Goal: Transaction & Acquisition: Purchase product/service

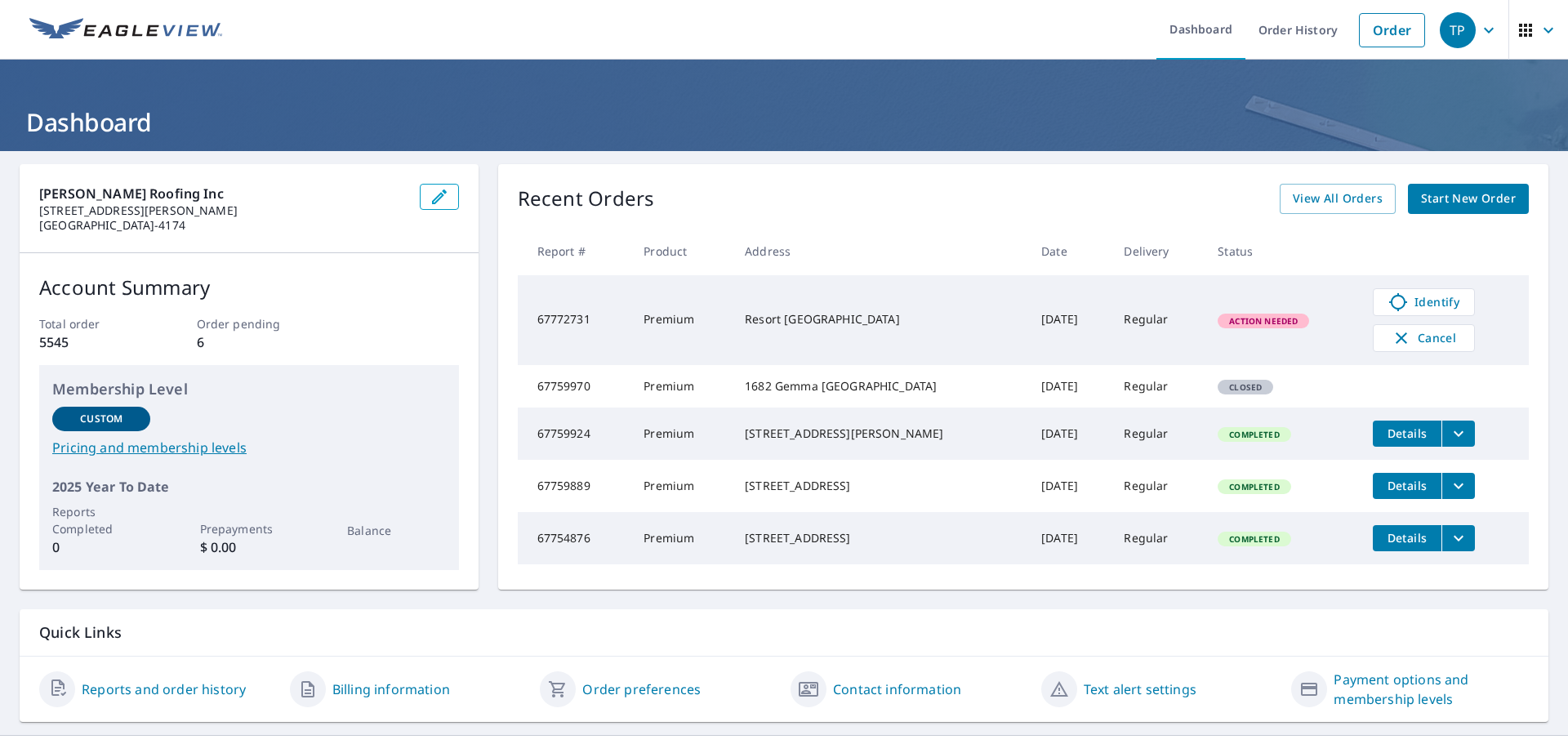
click at [1424, 206] on span "Start New Order" at bounding box center [1468, 198] width 95 height 20
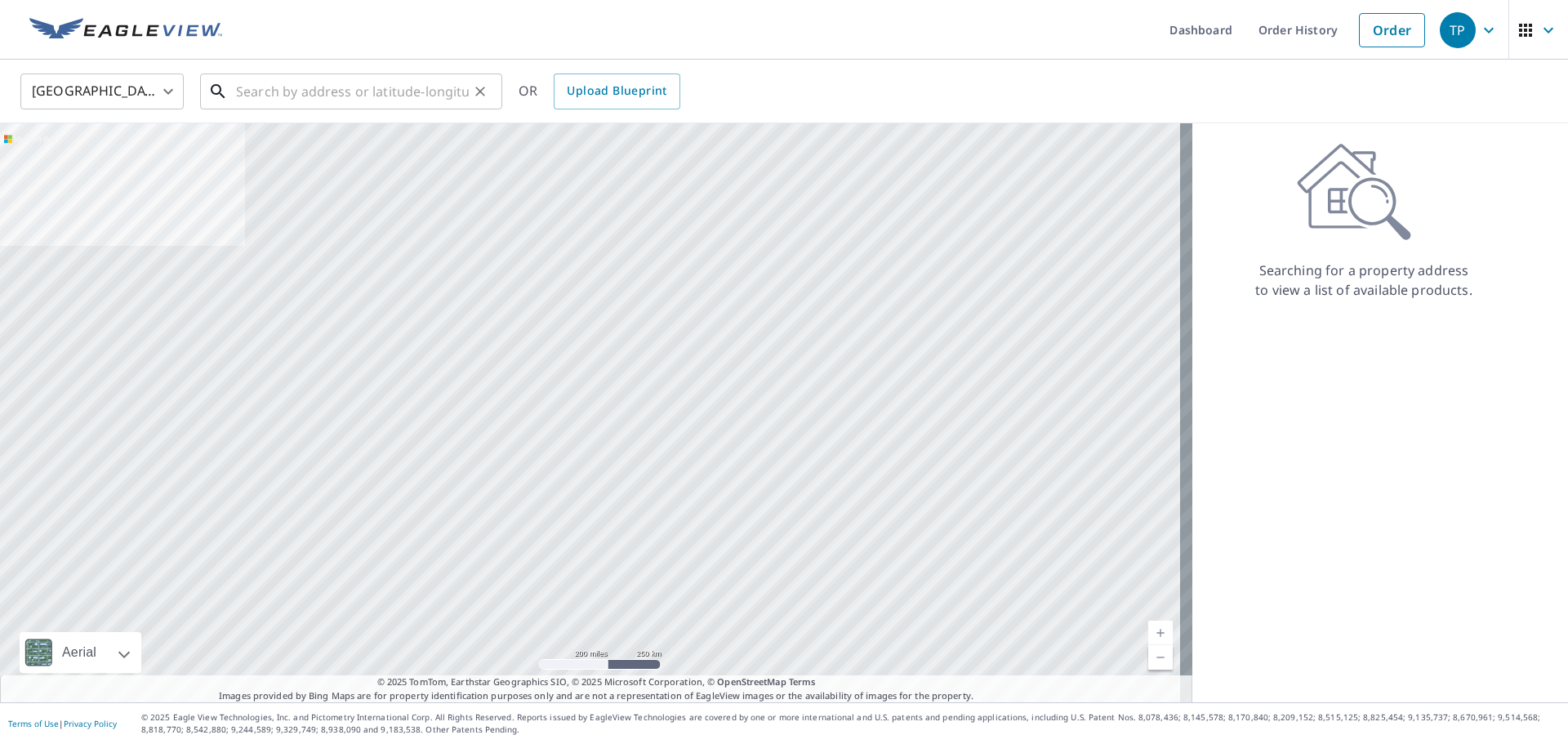
click at [409, 98] on input "text" at bounding box center [352, 91] width 233 height 46
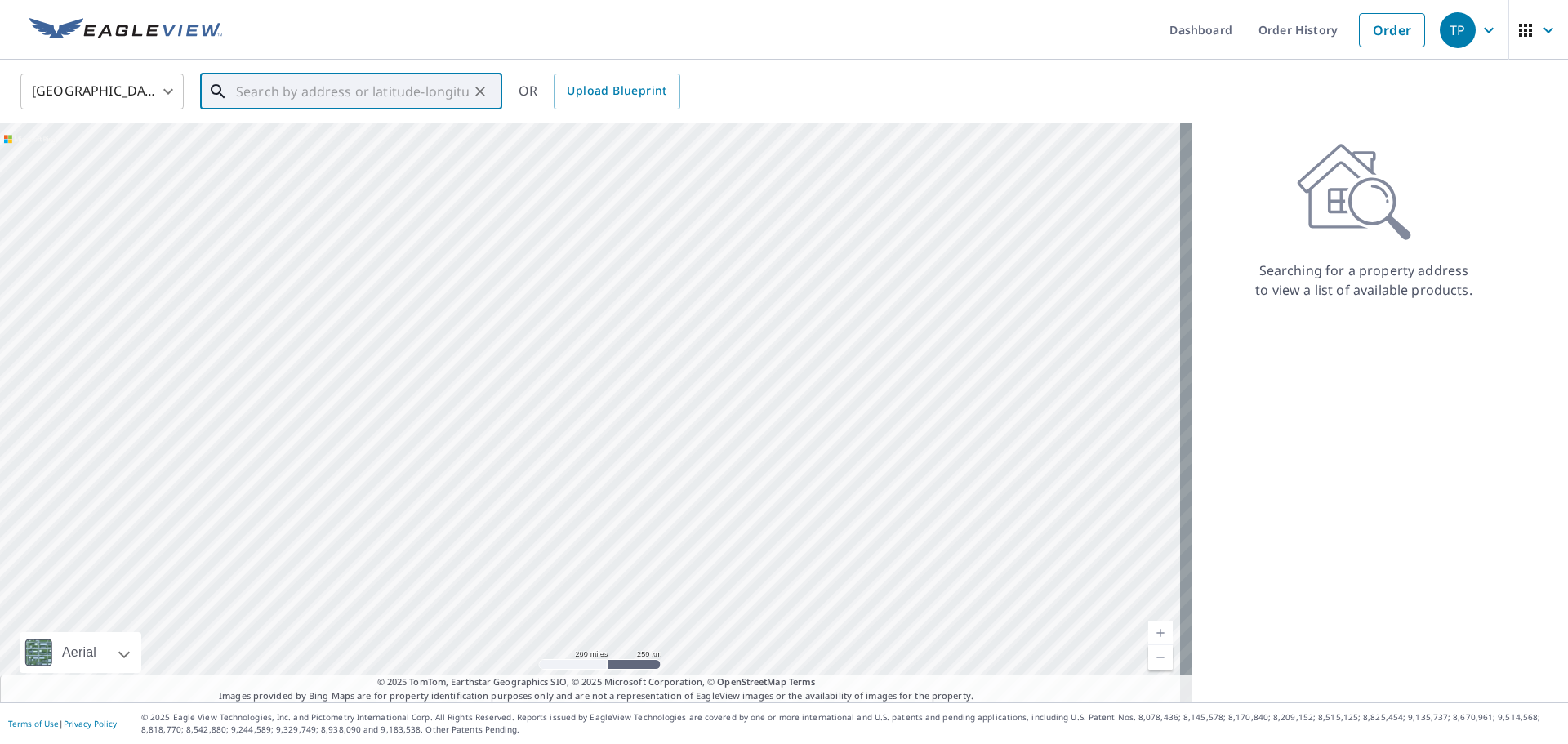
click at [379, 95] on input "text" at bounding box center [352, 91] width 233 height 46
click at [341, 149] on p "Salem, OR 97305" at bounding box center [361, 164] width 257 height 32
type input "7846 Portland Rd NE Salem, OR 97305"
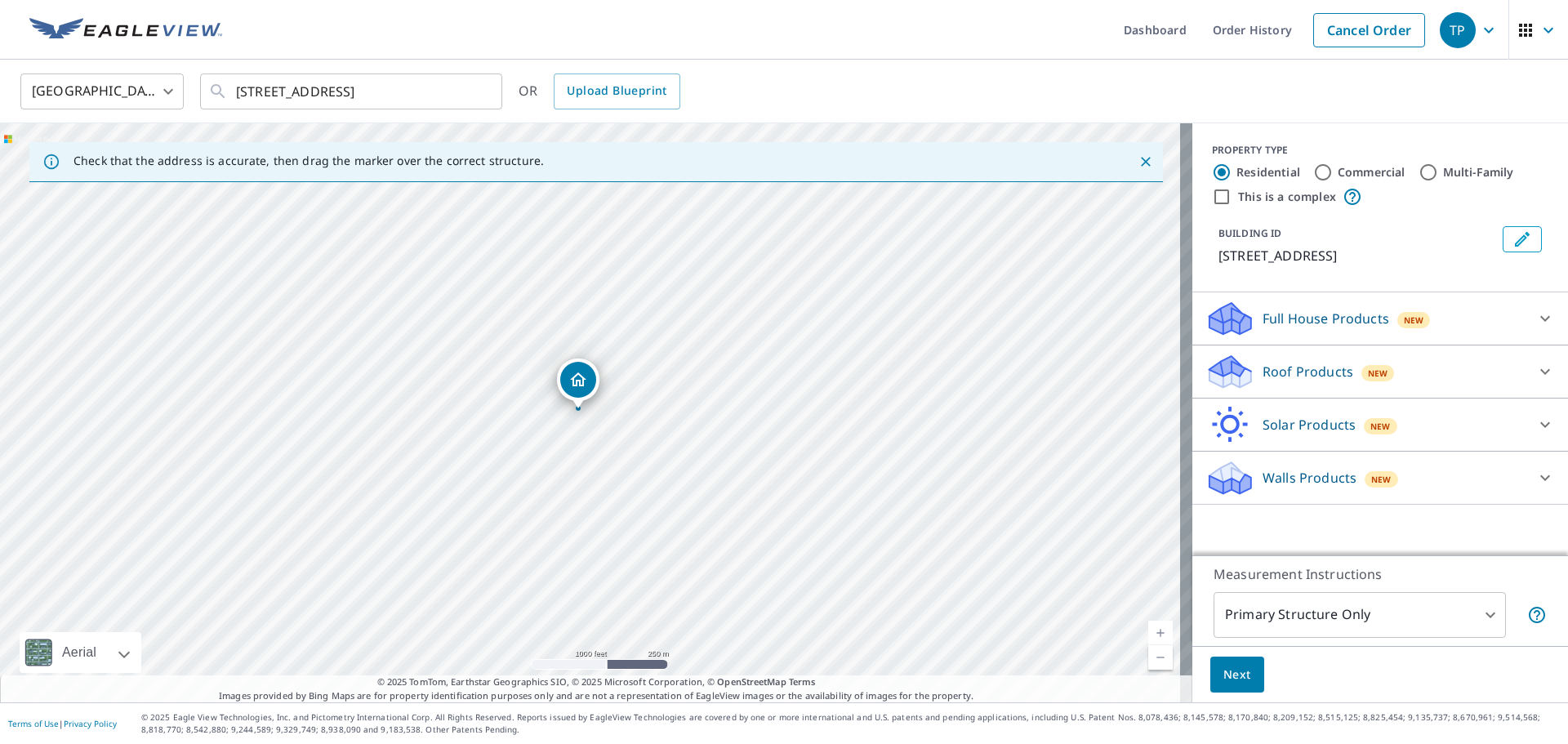
click at [1292, 365] on p "Roof Products" at bounding box center [1307, 372] width 91 height 20
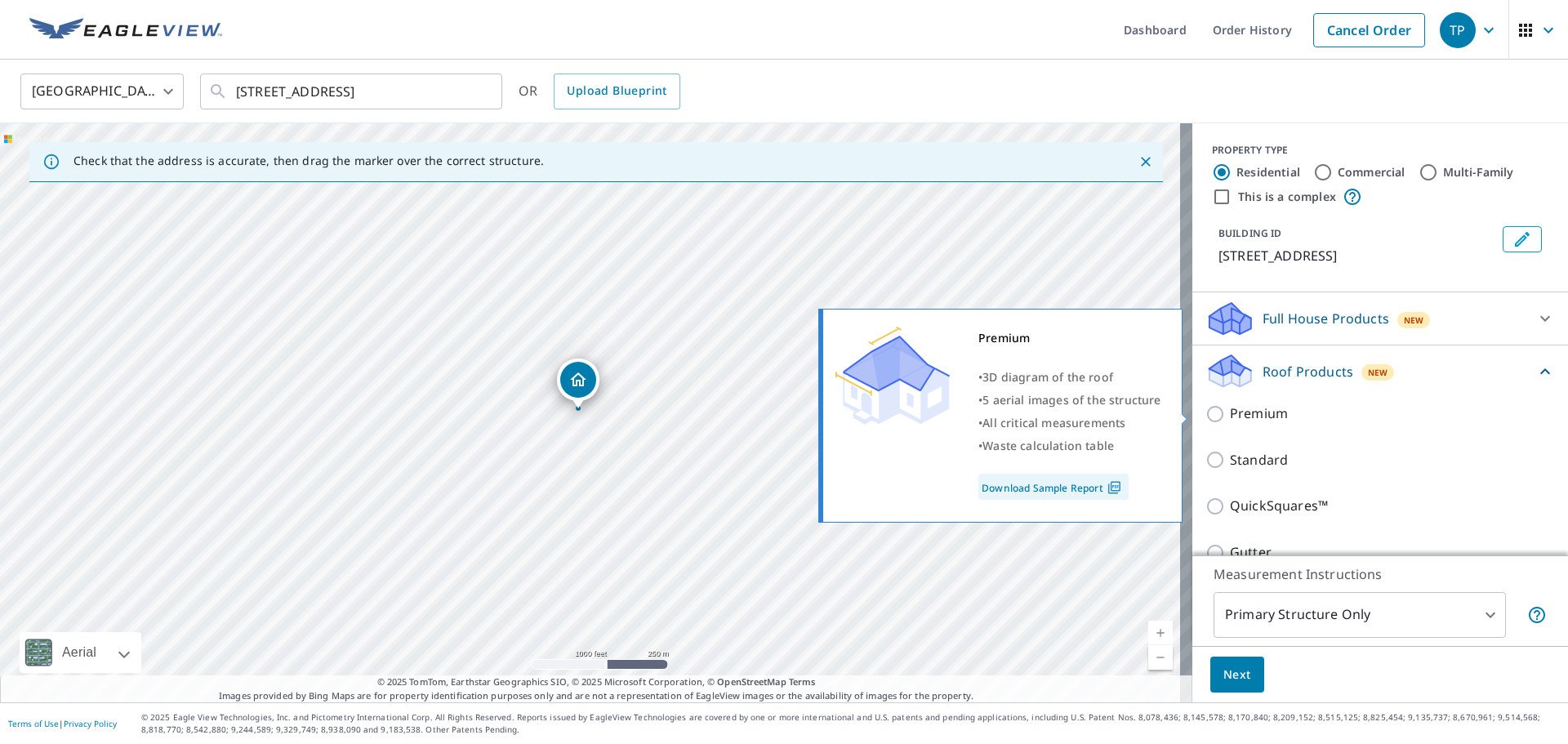
click at [1259, 410] on p "Premium" at bounding box center [1259, 413] width 58 height 20
click at [1230, 410] on input "Premium" at bounding box center [1218, 413] width 24 height 20
checkbox input "true"
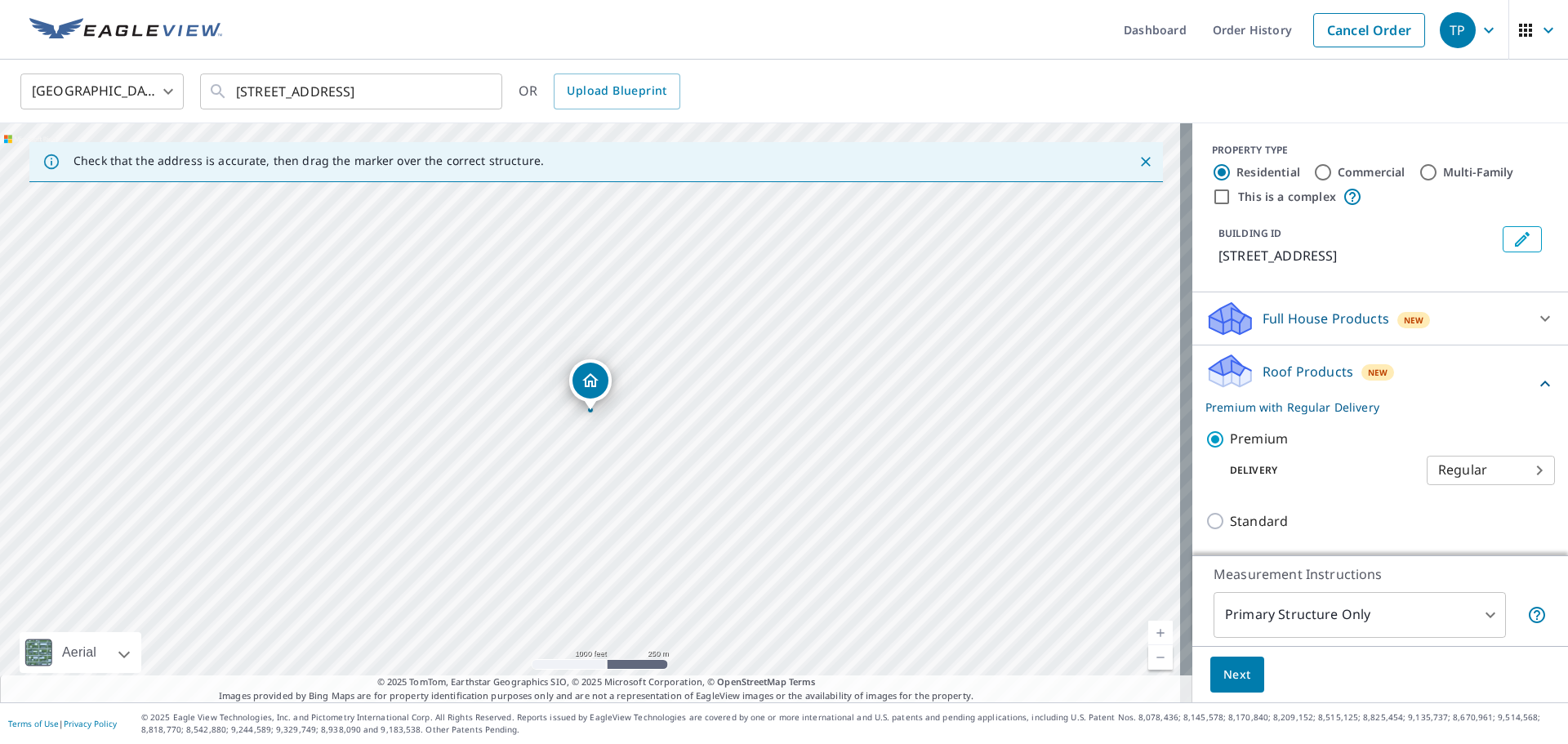
click at [1231, 671] on span "Next" at bounding box center [1237, 674] width 27 height 20
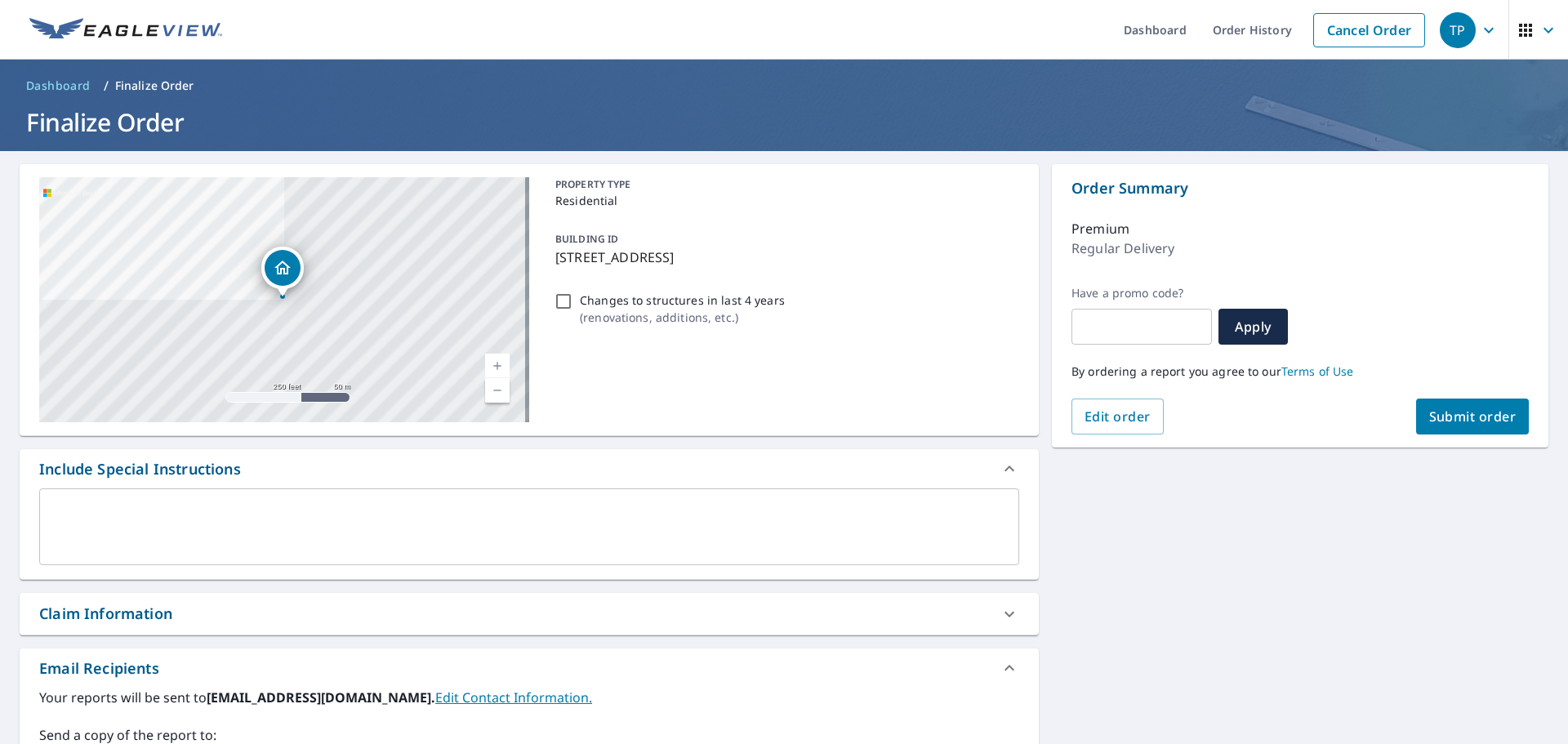
click at [1458, 422] on span "Submit order" at bounding box center [1473, 416] width 88 height 18
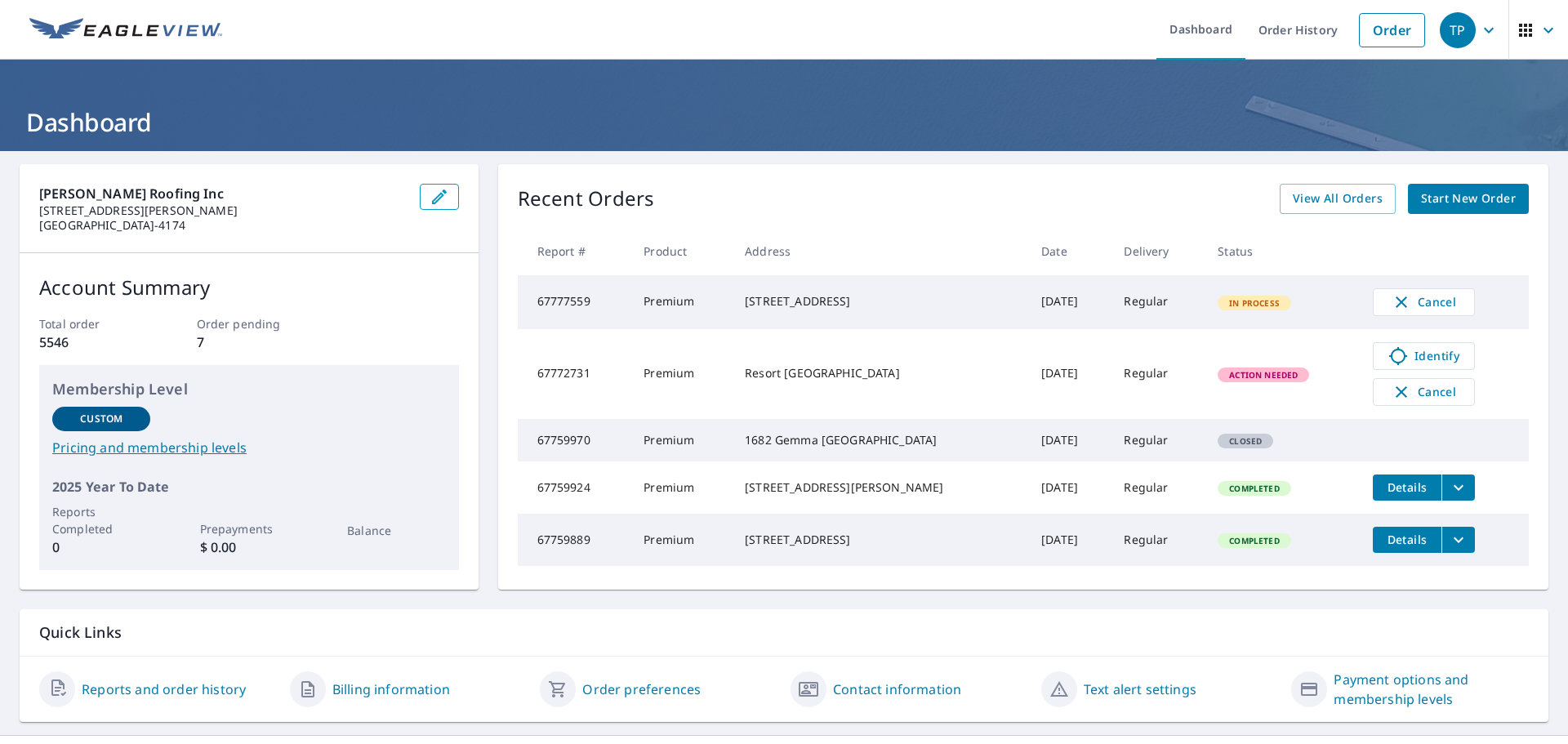
click at [1446, 203] on span "Start New Order" at bounding box center [1468, 198] width 95 height 20
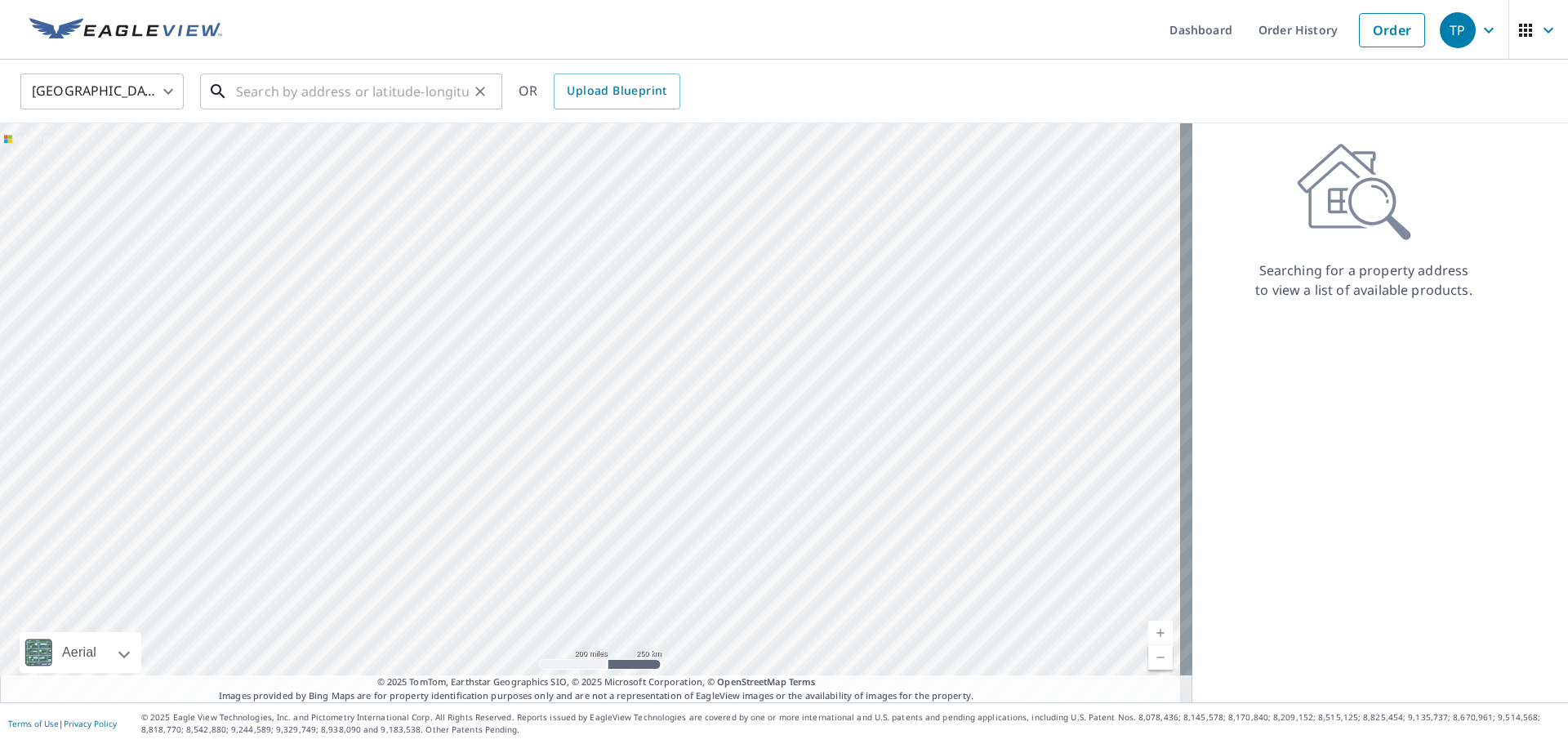
click at [298, 96] on input "text" at bounding box center [352, 91] width 233 height 46
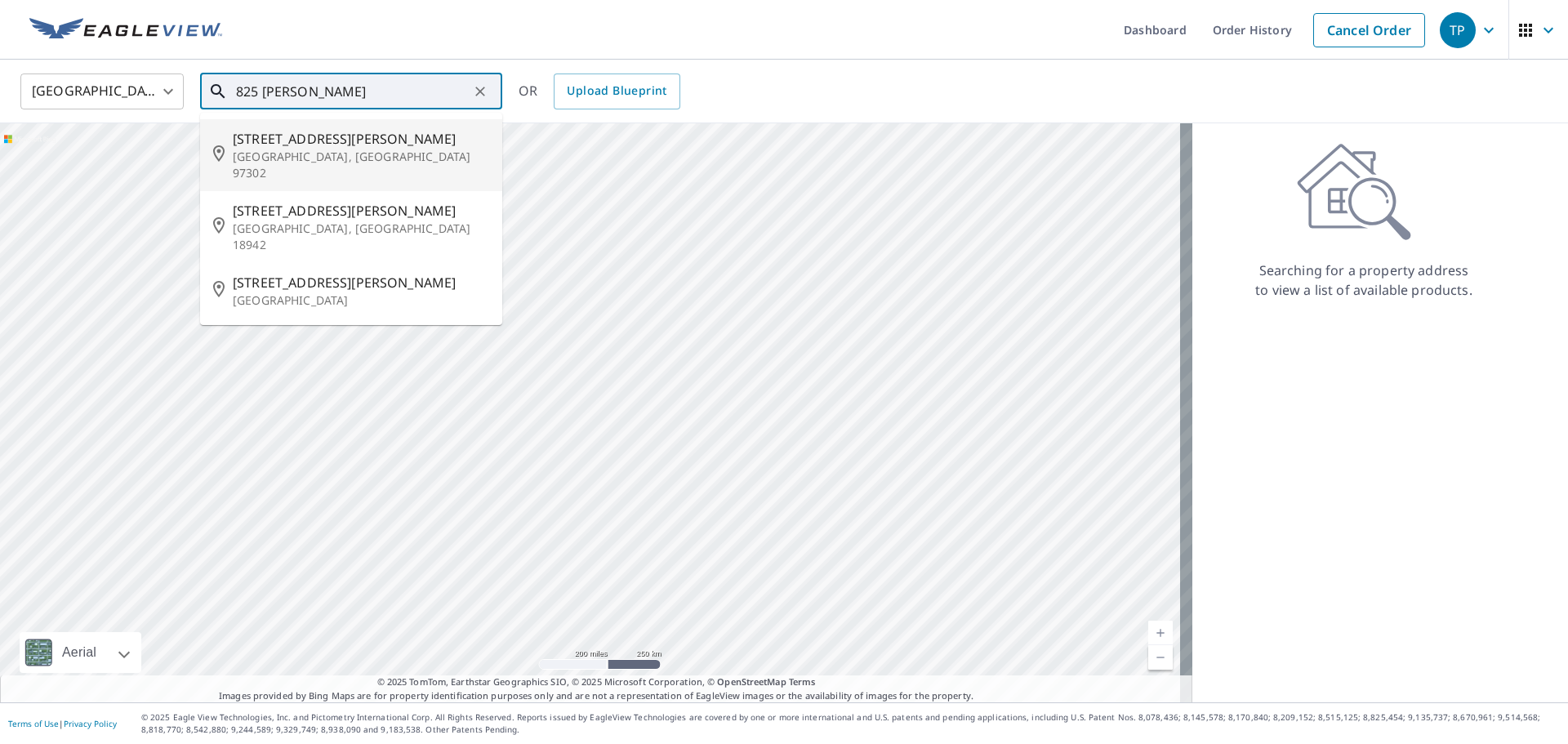
click at [306, 150] on p "[GEOGRAPHIC_DATA], [GEOGRAPHIC_DATA] 97302" at bounding box center [361, 164] width 257 height 32
type input "[STREET_ADDRESS][PERSON_NAME]"
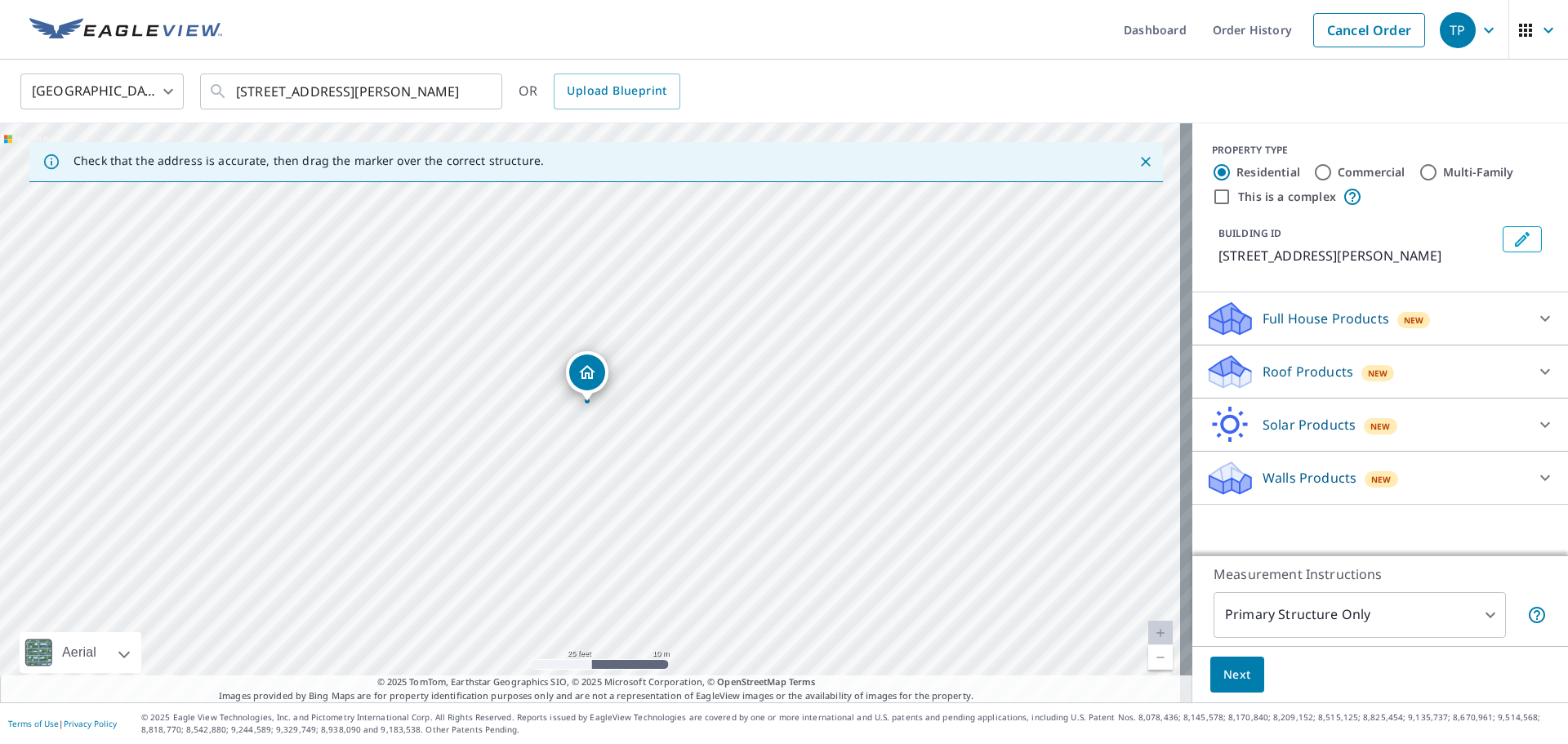
click at [1278, 369] on p "Roof Products" at bounding box center [1307, 372] width 91 height 20
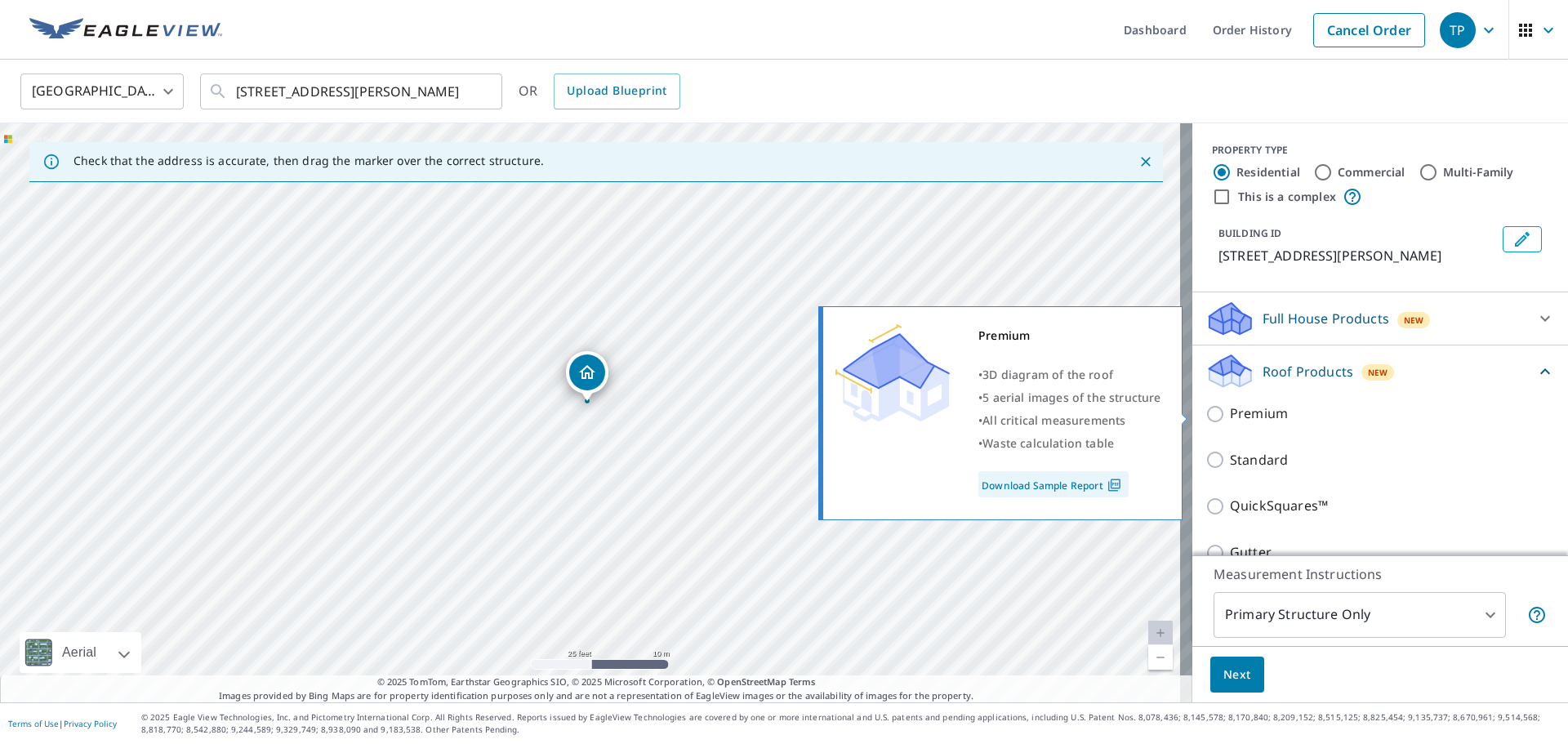
click at [1257, 412] on p "Premium" at bounding box center [1259, 413] width 58 height 20
click at [1230, 412] on input "Premium" at bounding box center [1218, 413] width 24 height 20
checkbox input "true"
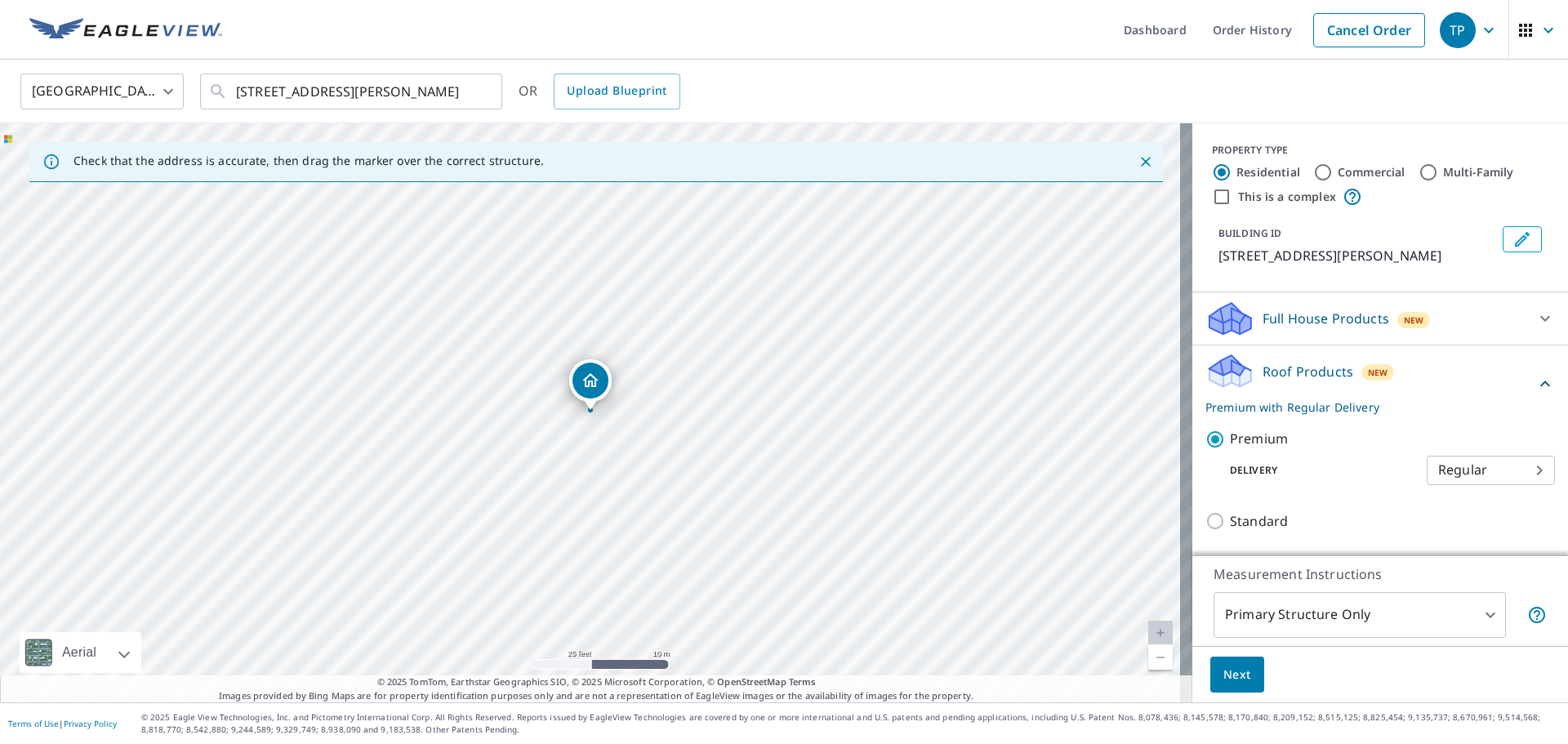
click at [1227, 675] on span "Next" at bounding box center [1237, 674] width 27 height 20
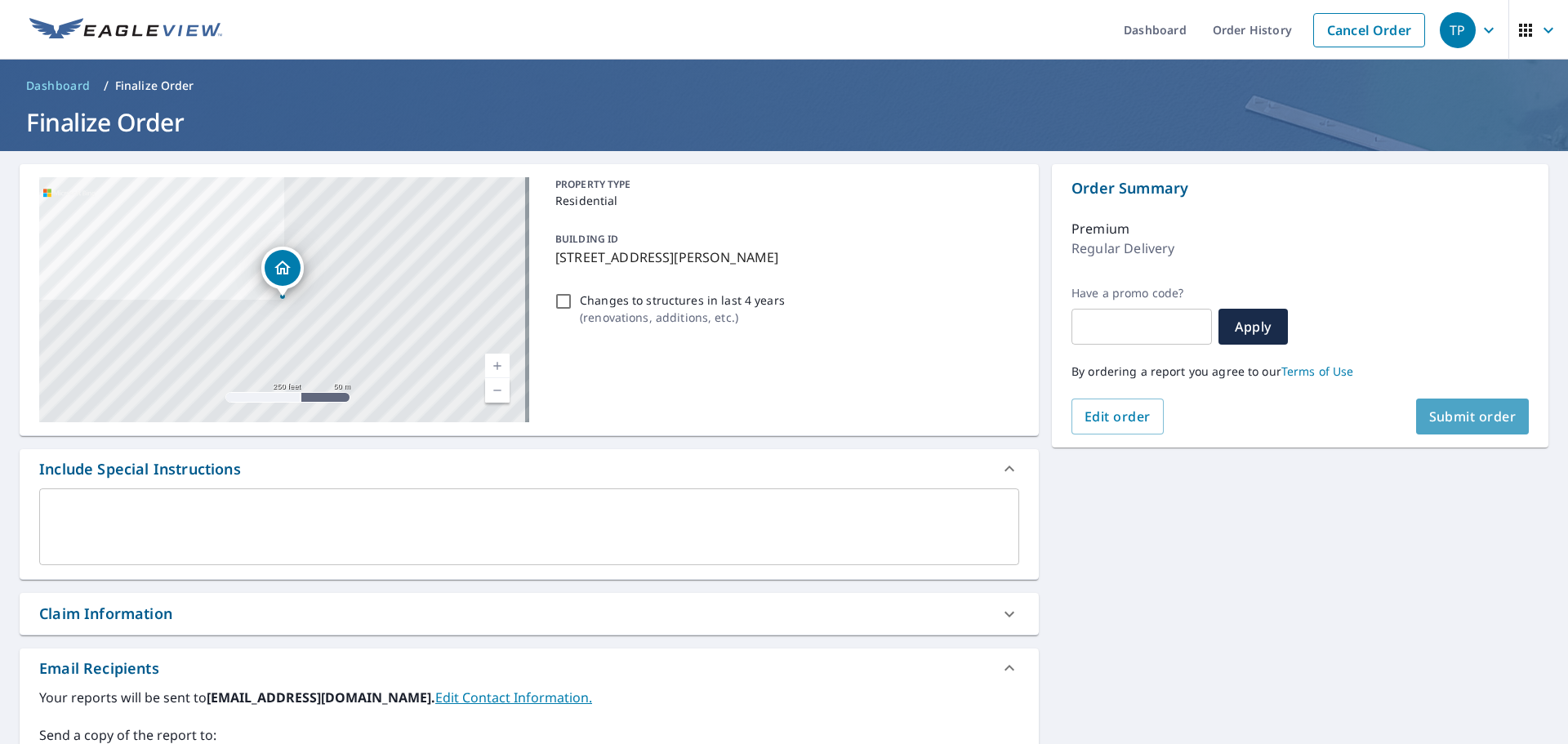
click at [1447, 423] on span "Submit order" at bounding box center [1473, 416] width 88 height 18
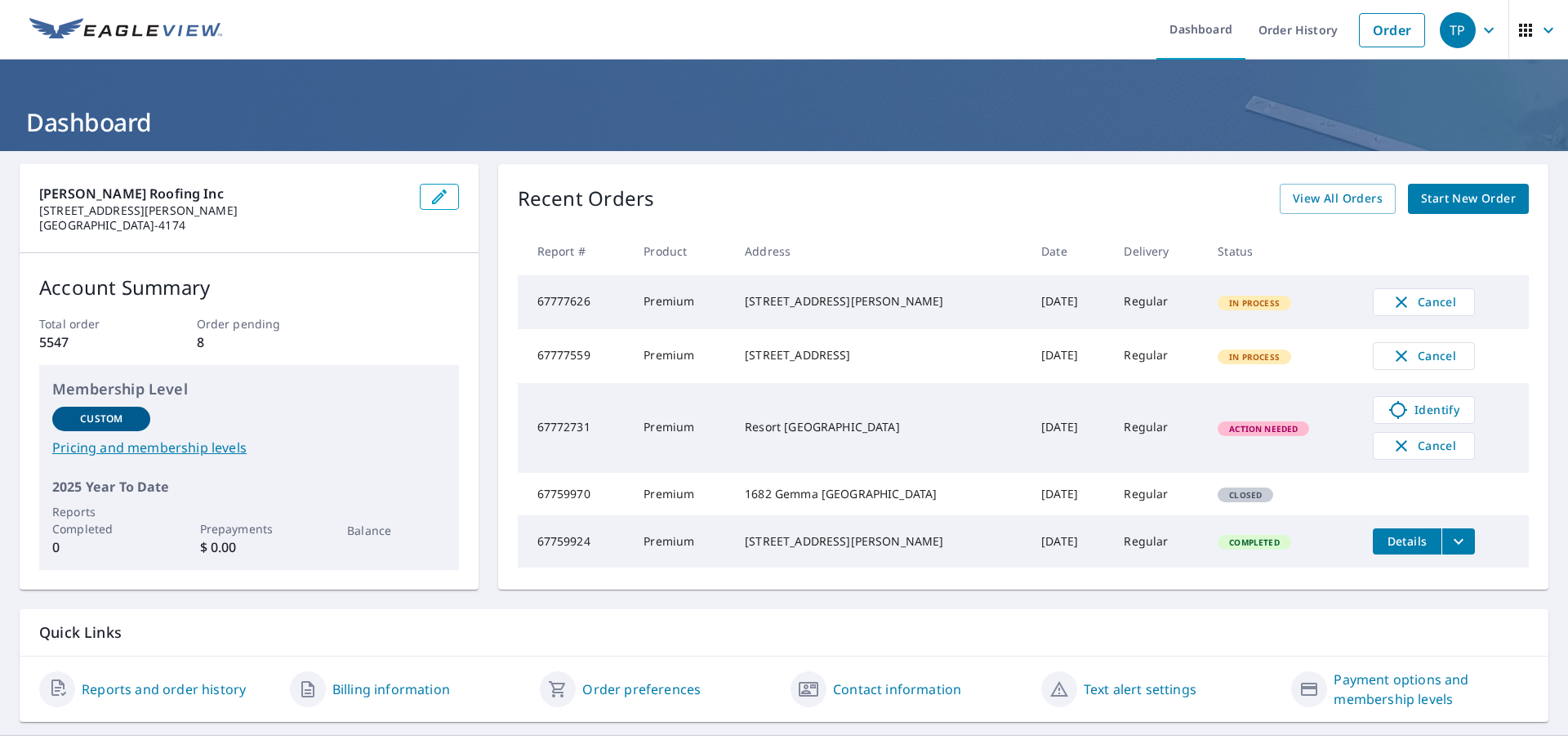
click at [1455, 201] on span "Start New Order" at bounding box center [1468, 198] width 95 height 20
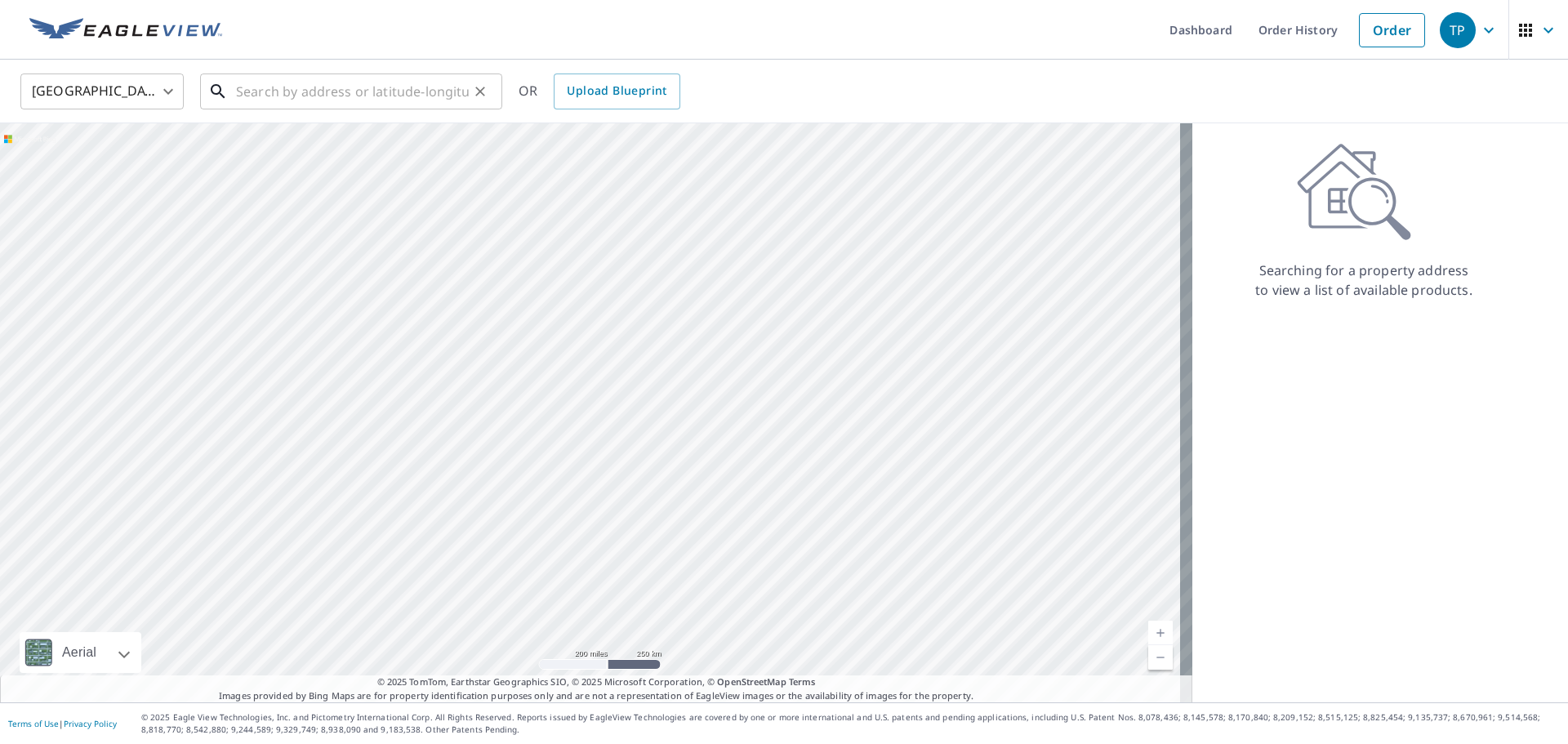
click at [379, 87] on input "text" at bounding box center [352, 91] width 233 height 46
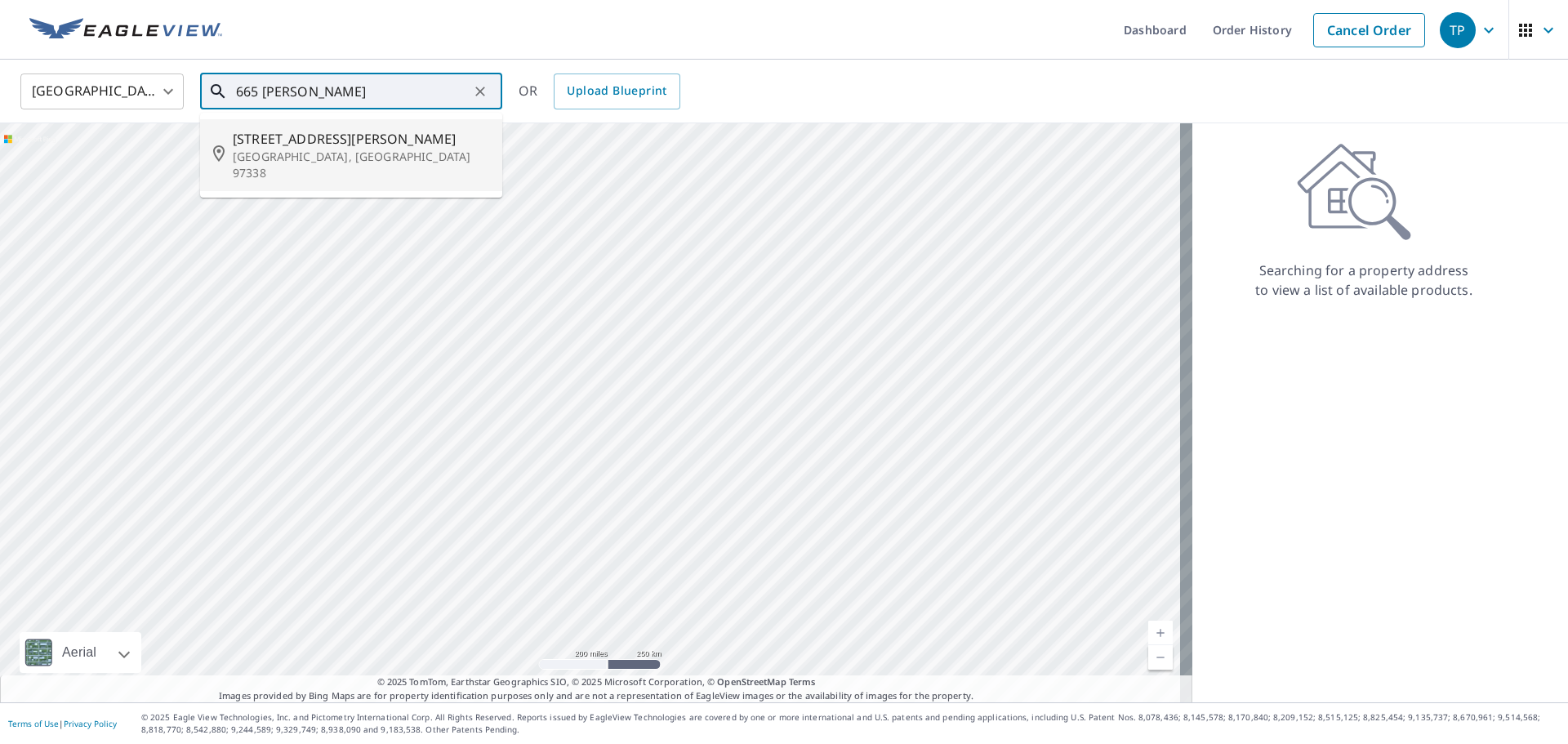
click at [343, 152] on p "Dallas, OR 97338" at bounding box center [361, 164] width 257 height 32
type input "665 Sw Cherry St Dallas, OR 97338"
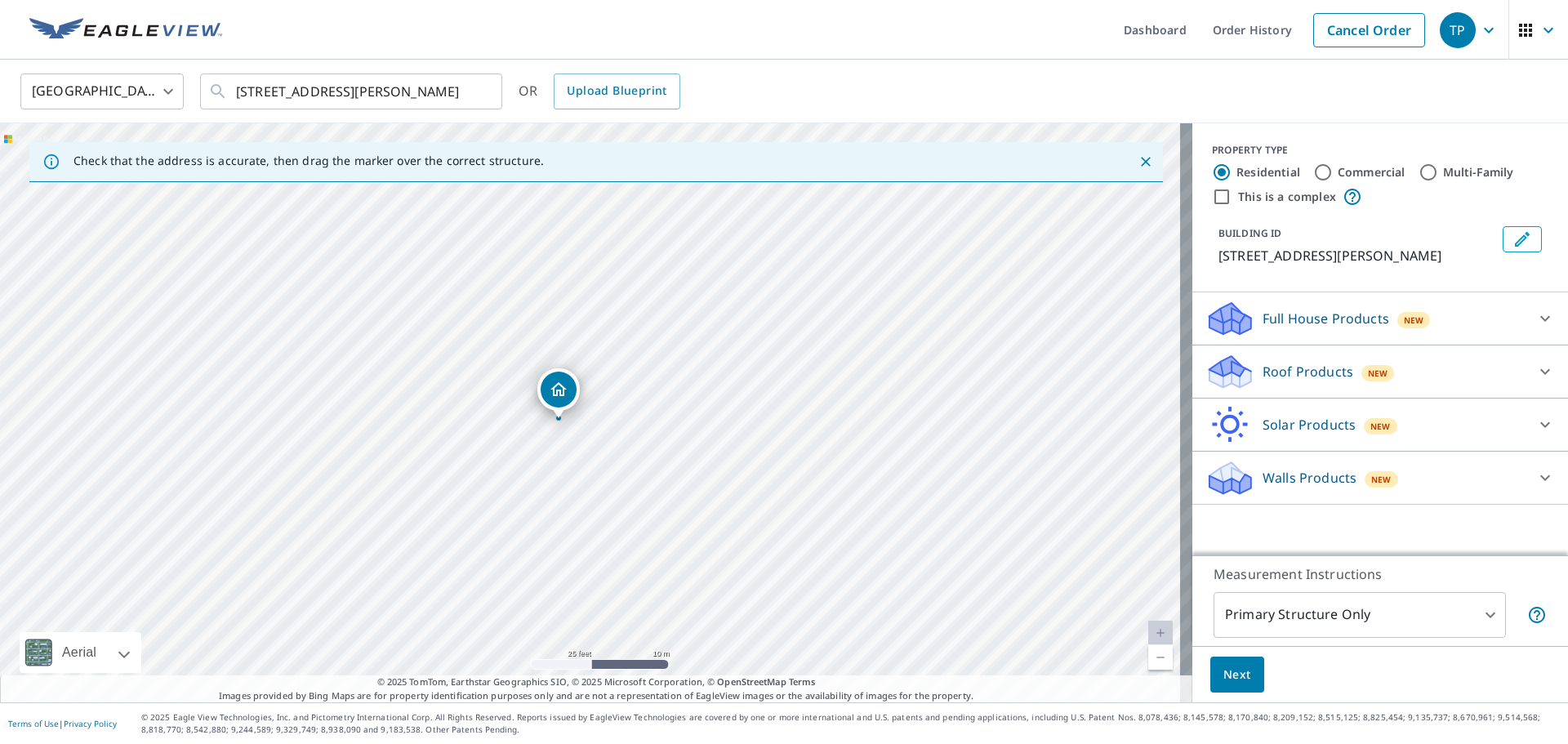
click at [1289, 372] on p "Roof Products" at bounding box center [1307, 372] width 91 height 20
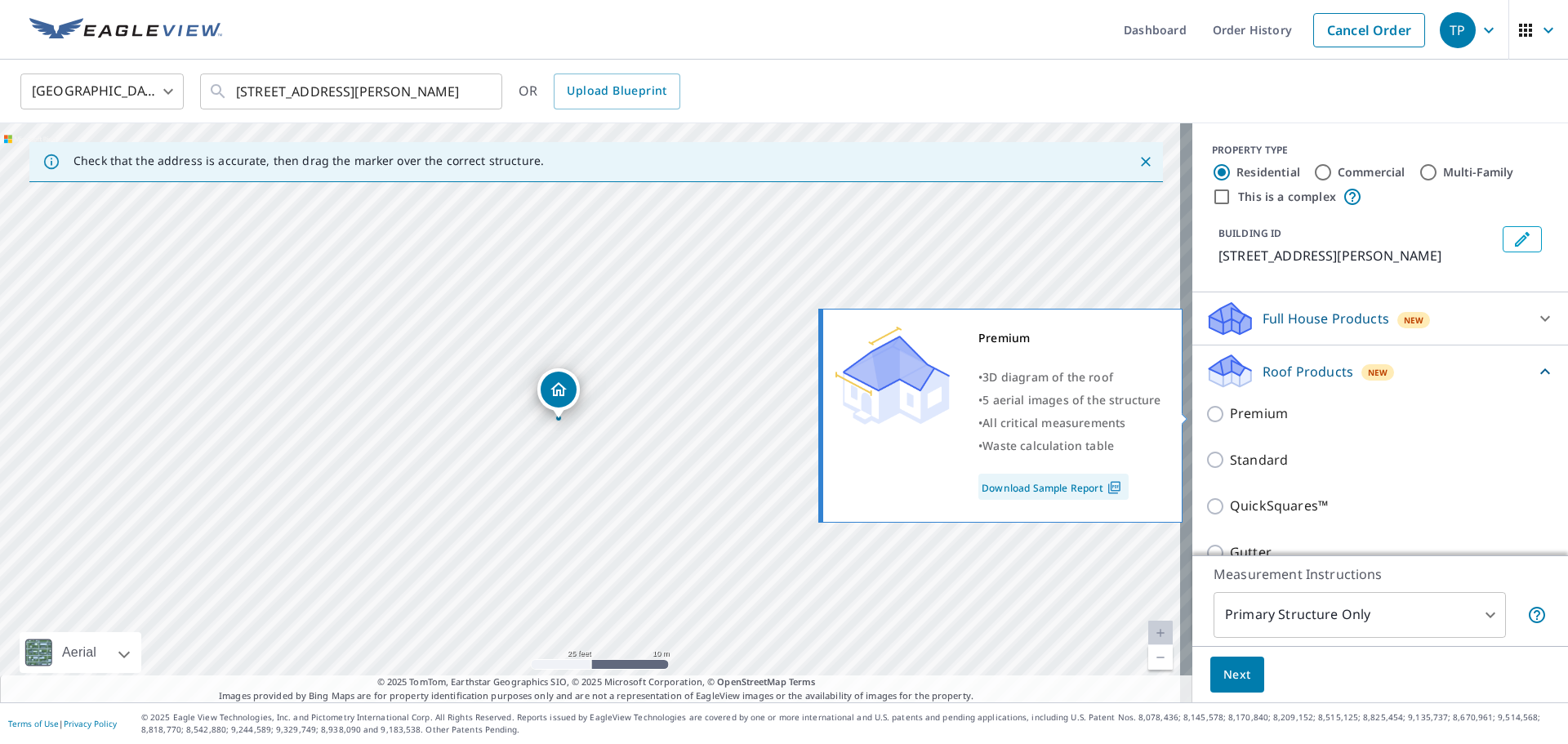
click at [1264, 406] on p "Premium" at bounding box center [1259, 413] width 58 height 20
click at [1230, 406] on input "Premium" at bounding box center [1218, 413] width 24 height 20
checkbox input "true"
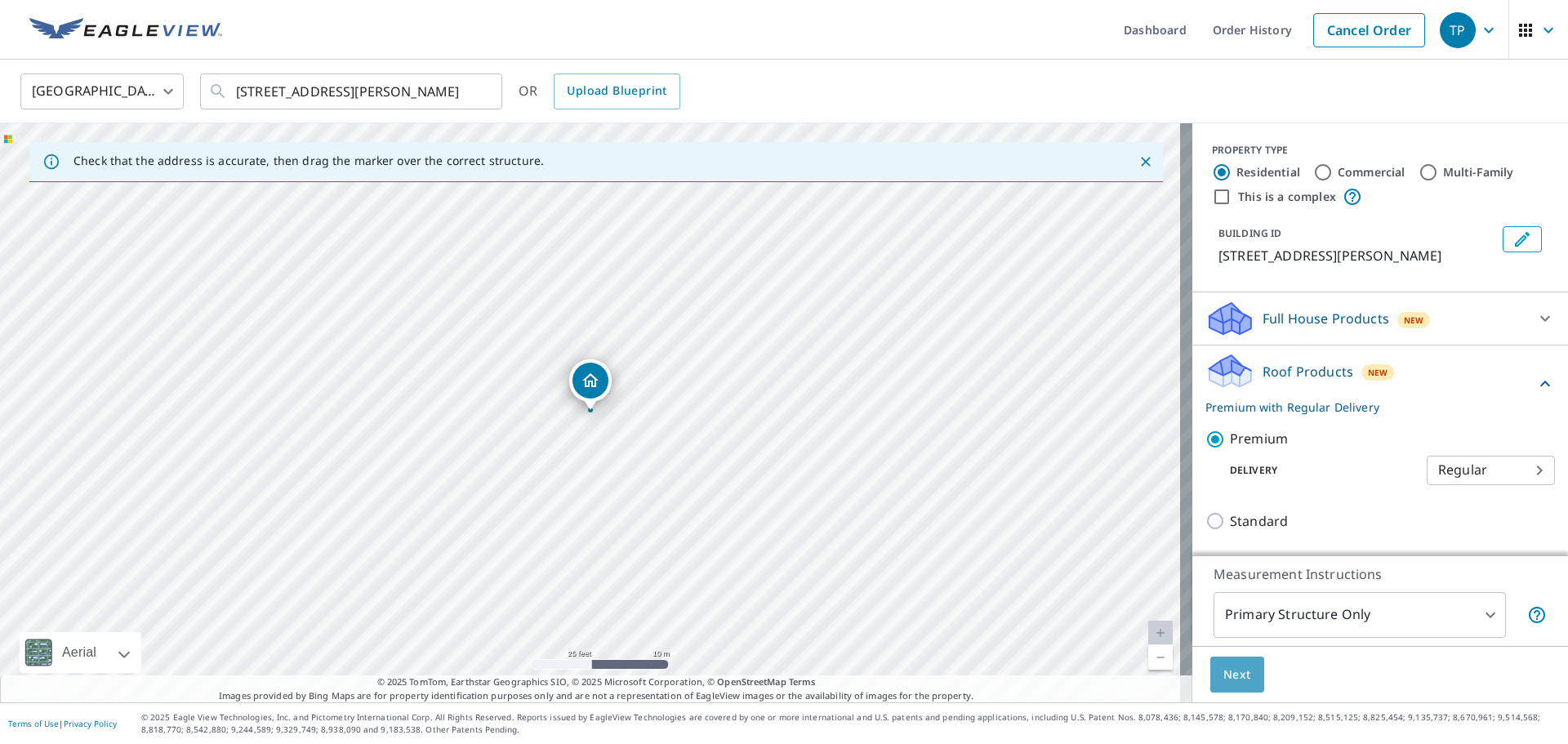
click at [1226, 679] on span "Next" at bounding box center [1237, 674] width 27 height 20
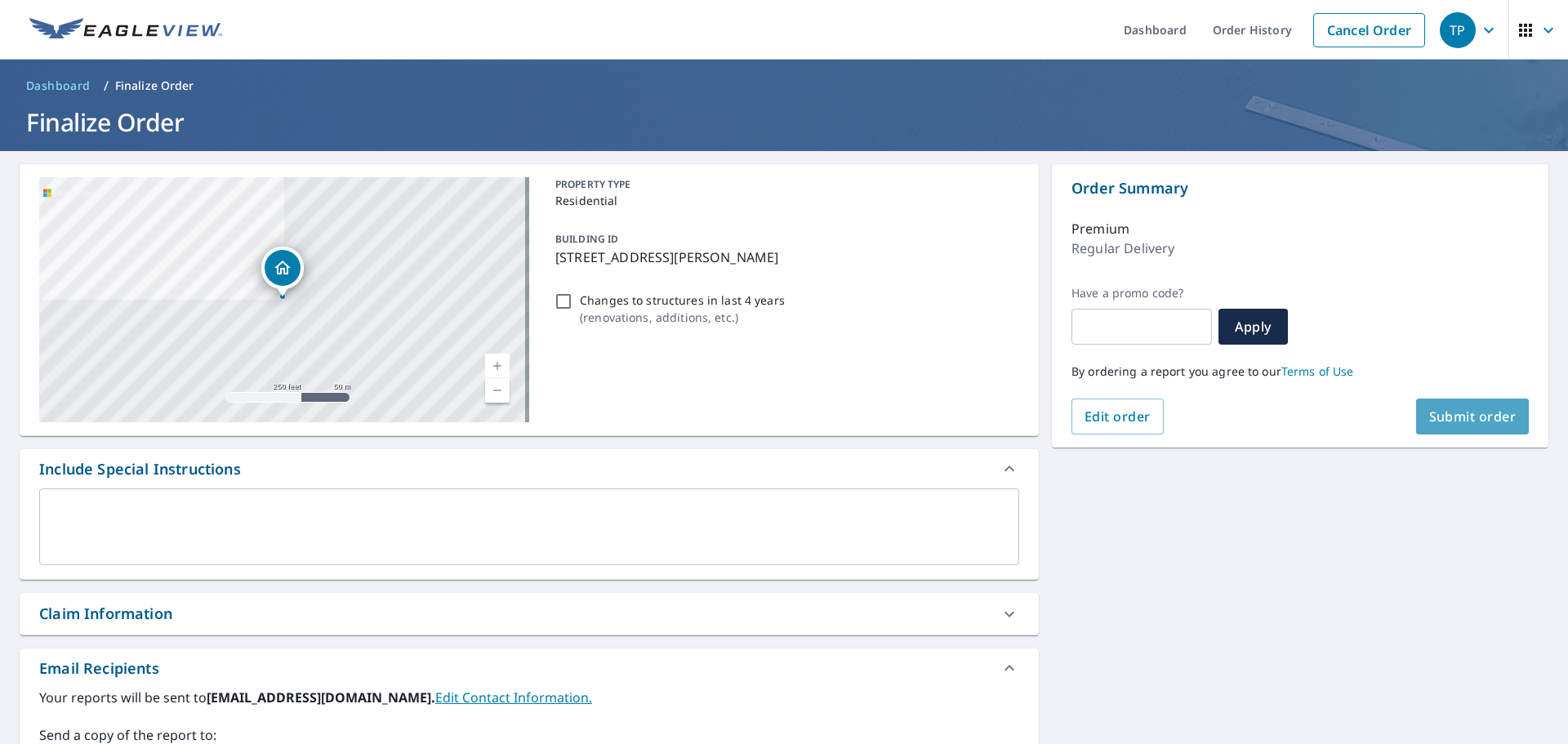
click at [1470, 414] on span "Submit order" at bounding box center [1473, 416] width 88 height 18
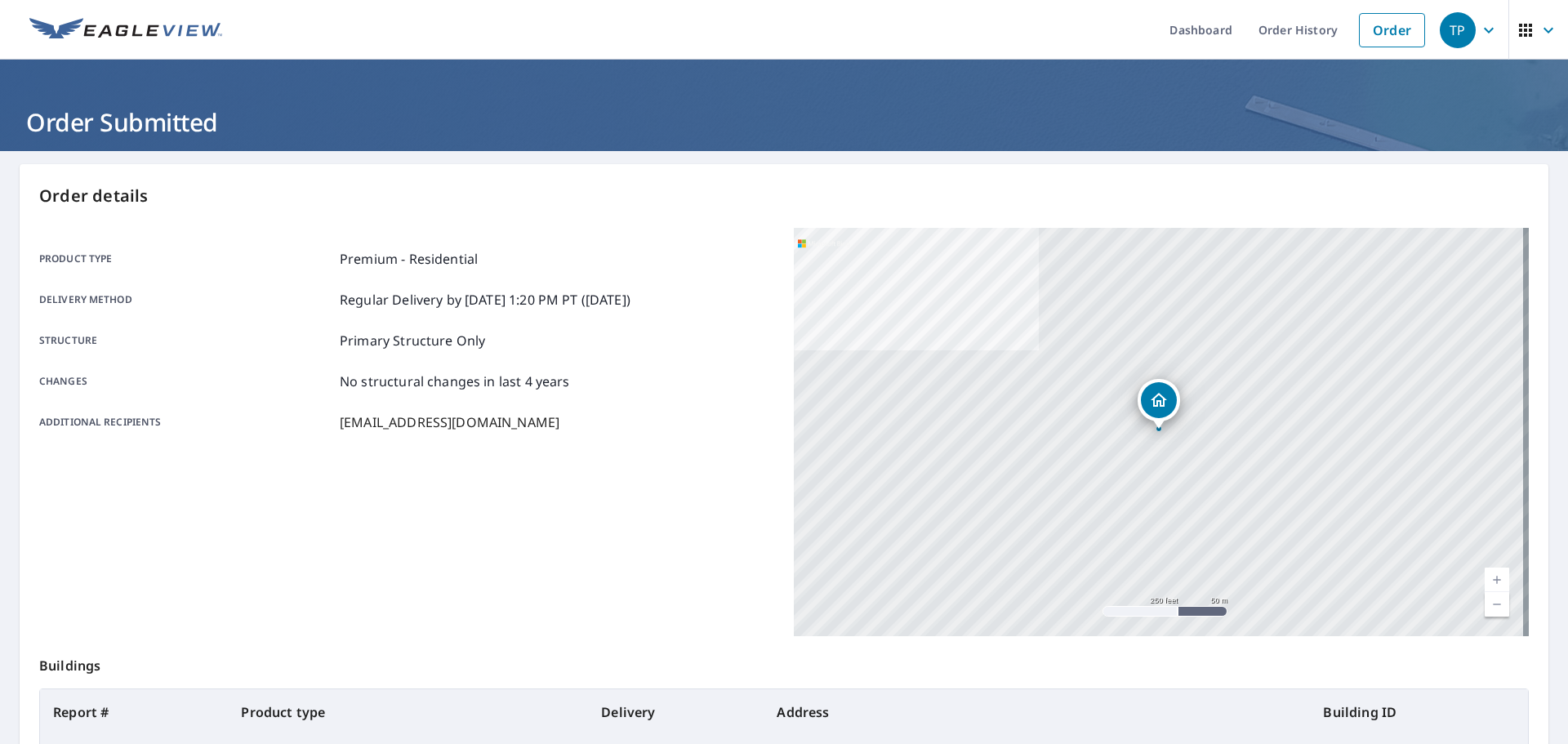
click at [931, 94] on header "Order Submitted" at bounding box center [784, 105] width 1568 height 92
